Goal: Find specific page/section: Find specific page/section

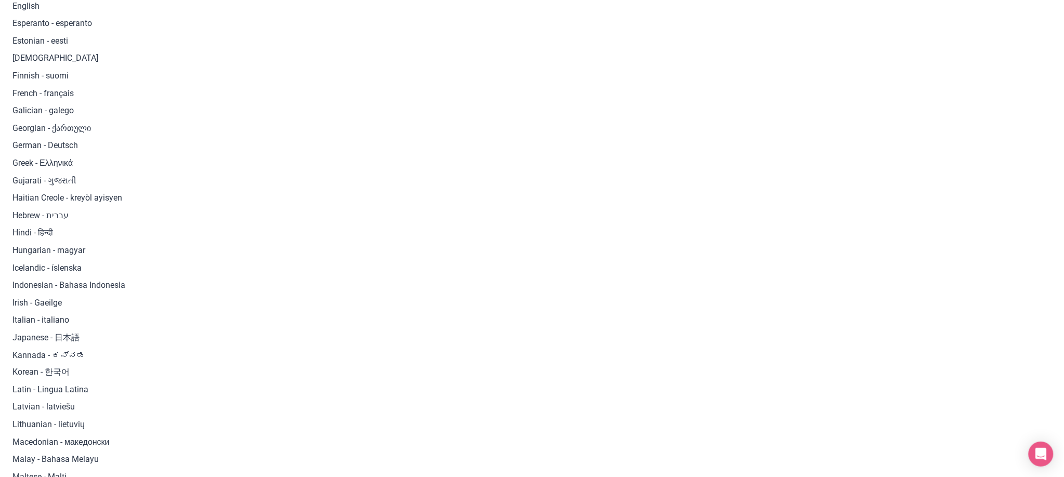
scroll to position [711, 0]
